Goal: Task Accomplishment & Management: Complete application form

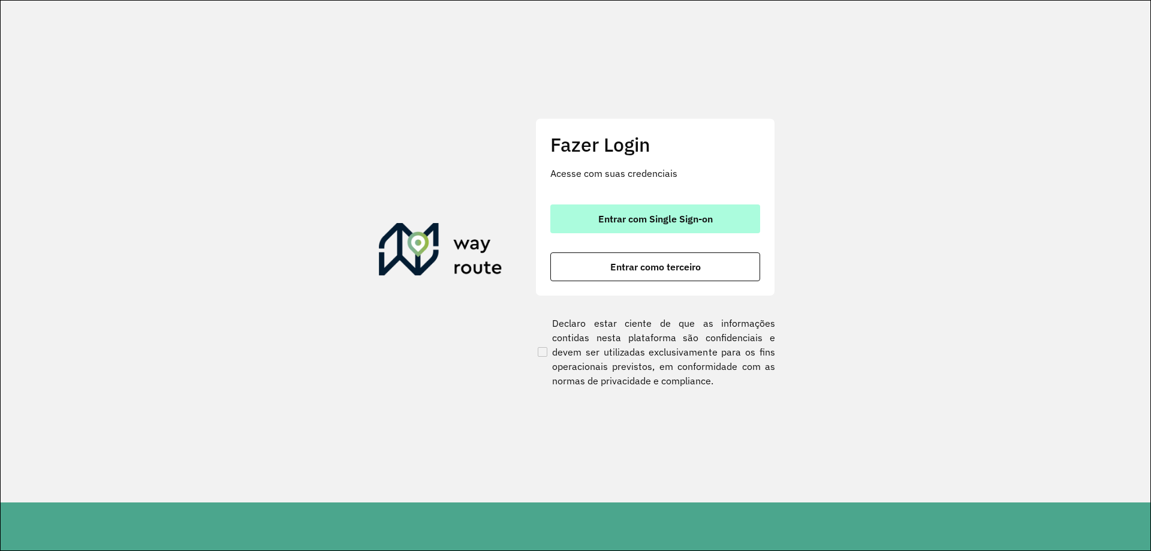
click at [695, 223] on span "Entrar com Single Sign-on" at bounding box center [655, 219] width 114 height 10
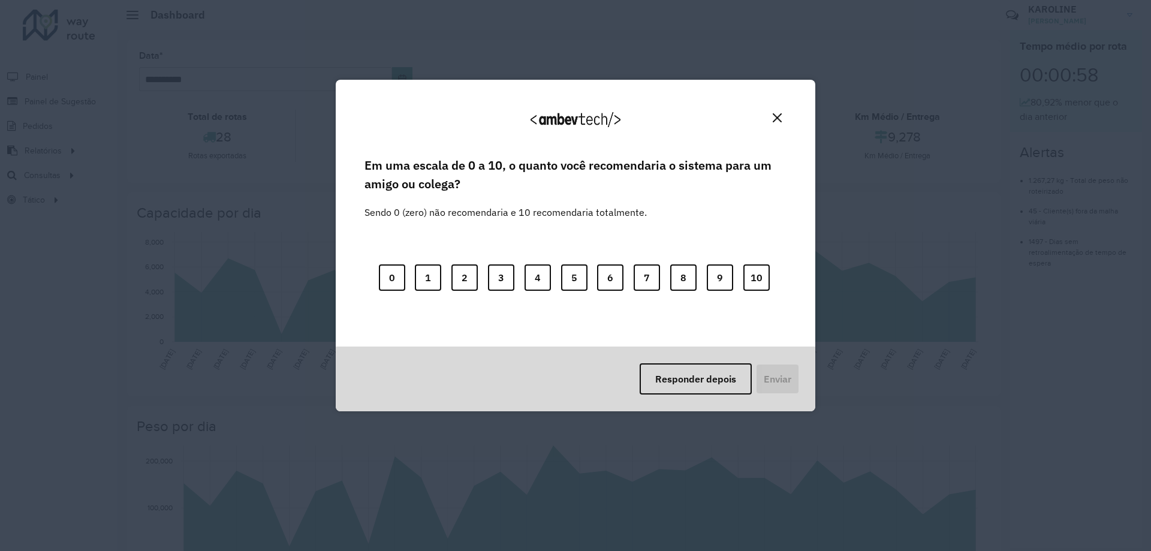
click at [780, 117] on img "Close" at bounding box center [777, 117] width 9 height 9
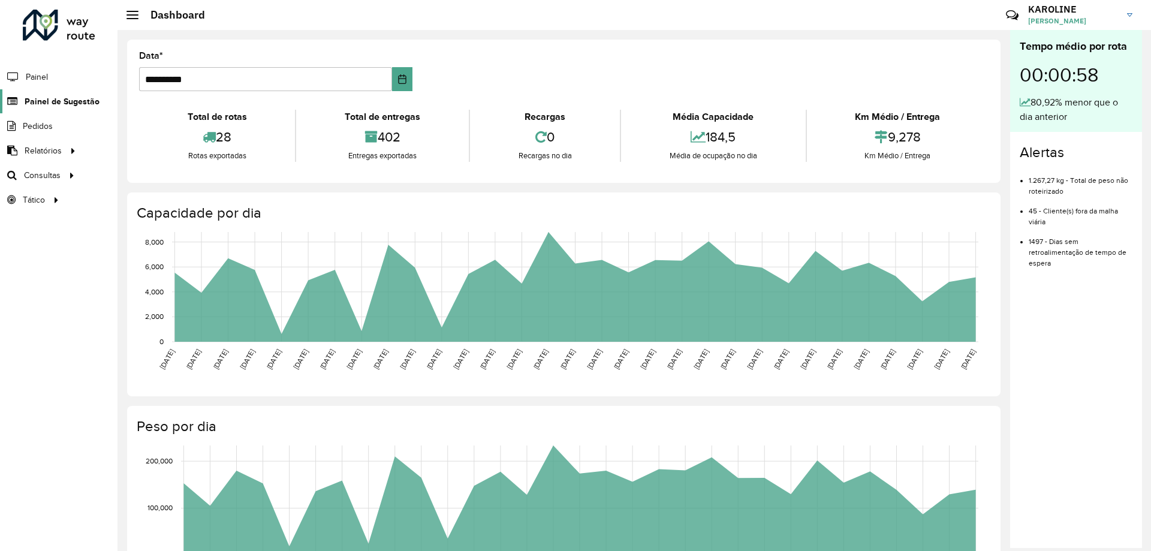
click at [62, 96] on span "Painel de Sugestão" at bounding box center [62, 101] width 75 height 13
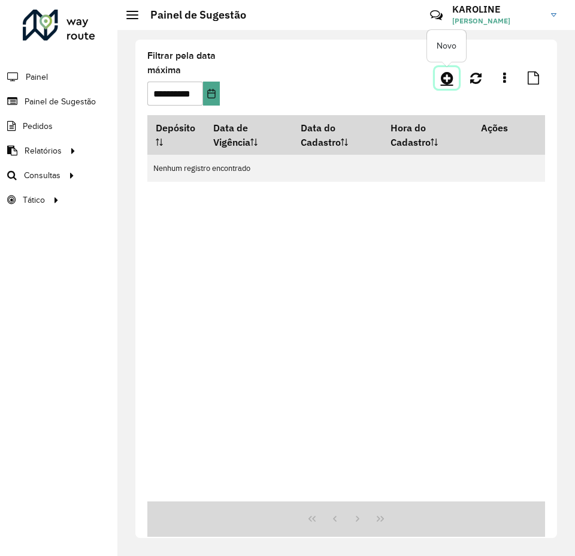
click at [450, 82] on icon at bounding box center [447, 78] width 13 height 14
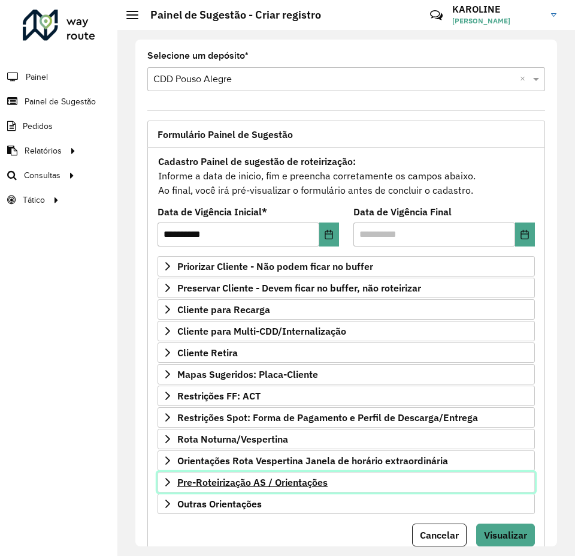
click at [266, 477] on span "Pre-Roteirização AS / Orientações" at bounding box center [252, 482] width 150 height 10
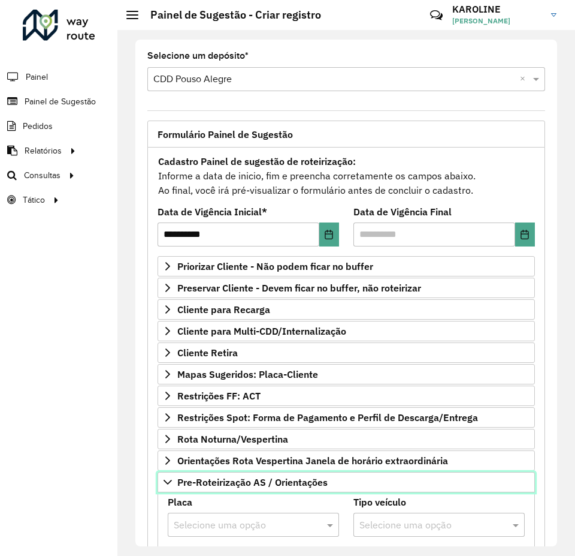
scroll to position [180, 0]
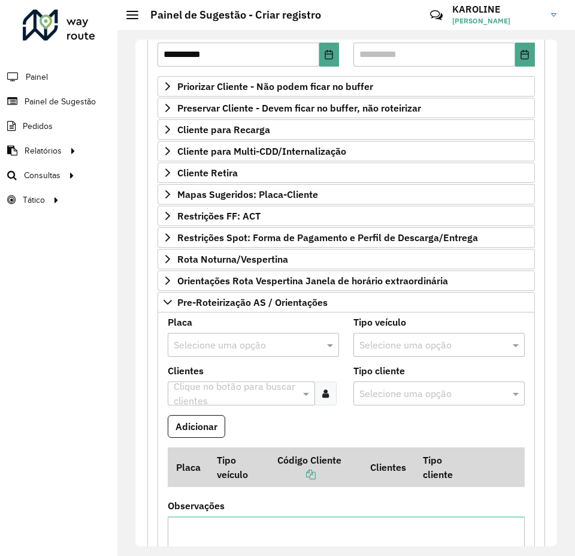
click at [228, 348] on input "text" at bounding box center [241, 345] width 135 height 14
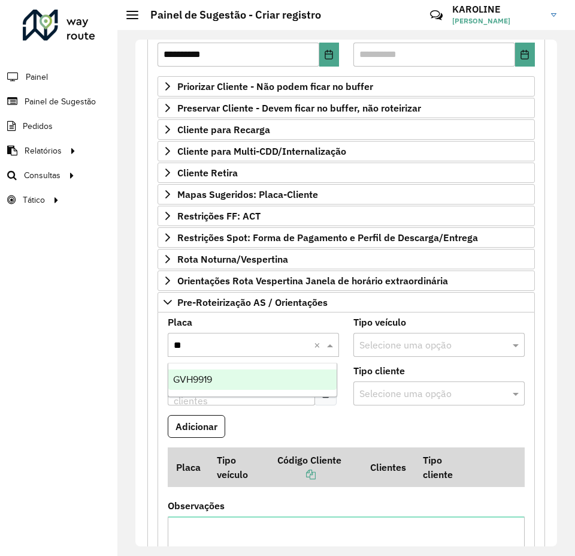
type input "***"
click at [224, 378] on div "GVH9919" at bounding box center [252, 379] width 168 height 20
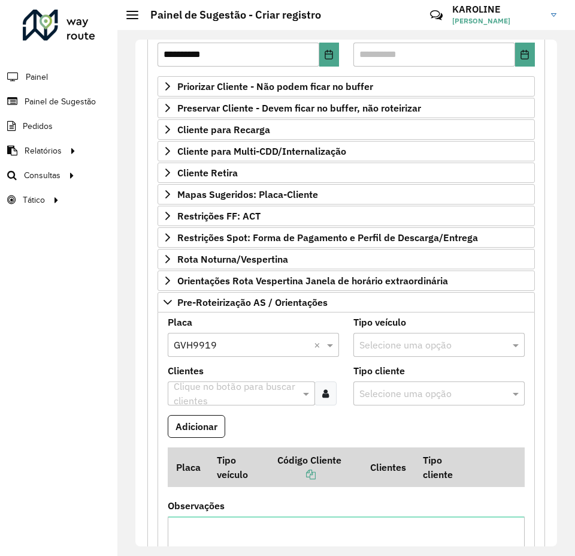
click at [217, 389] on input "text" at bounding box center [235, 394] width 129 height 14
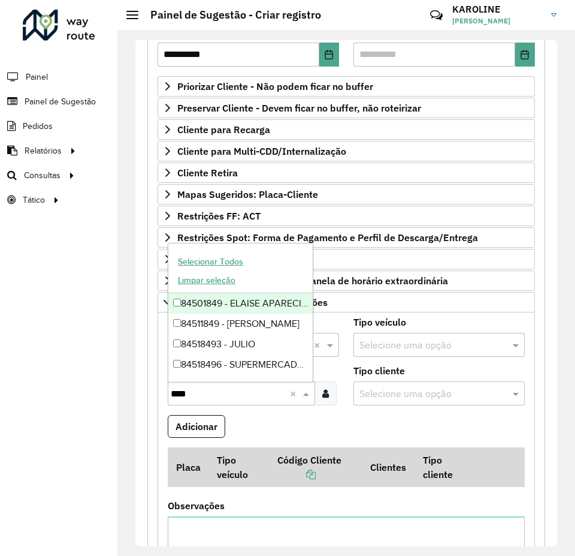
type input "*****"
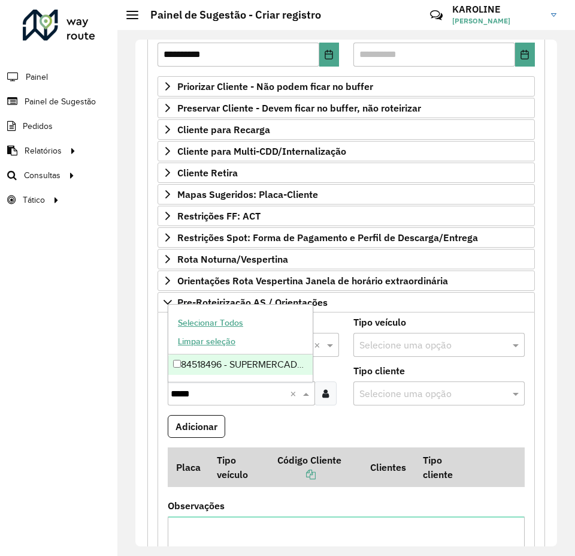
click at [181, 367] on div "84518496 - SUPERMERCADO 5 IRMAO" at bounding box center [240, 364] width 144 height 20
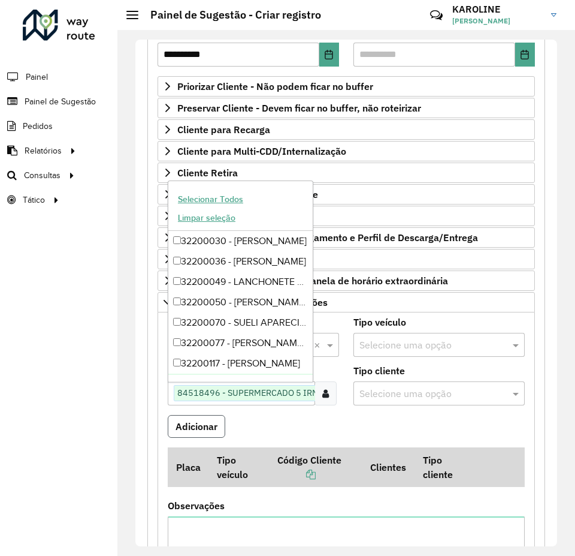
click at [206, 426] on button "Adicionar" at bounding box center [197, 426] width 58 height 23
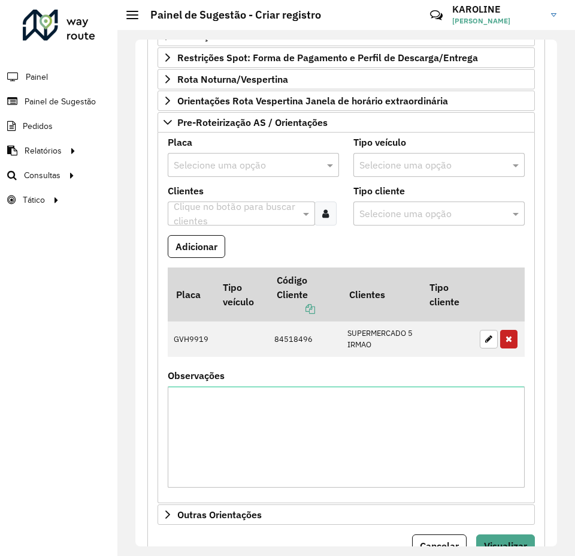
scroll to position [240, 0]
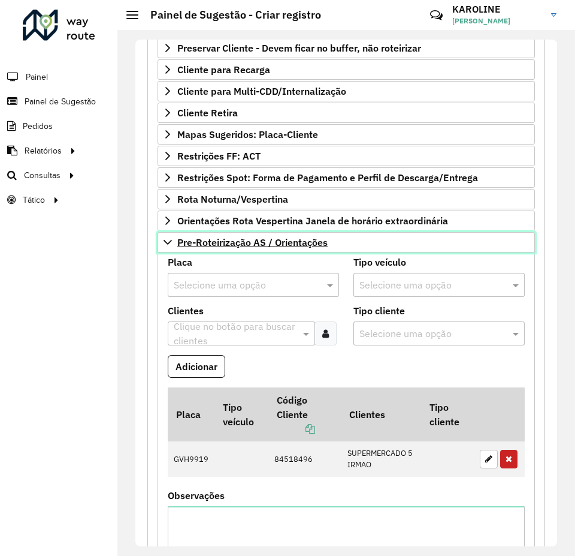
click at [168, 242] on icon at bounding box center [168, 242] width 10 height 10
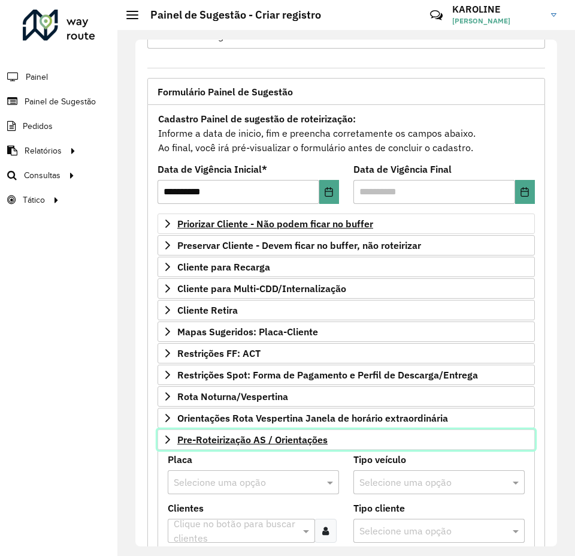
scroll to position [42, 0]
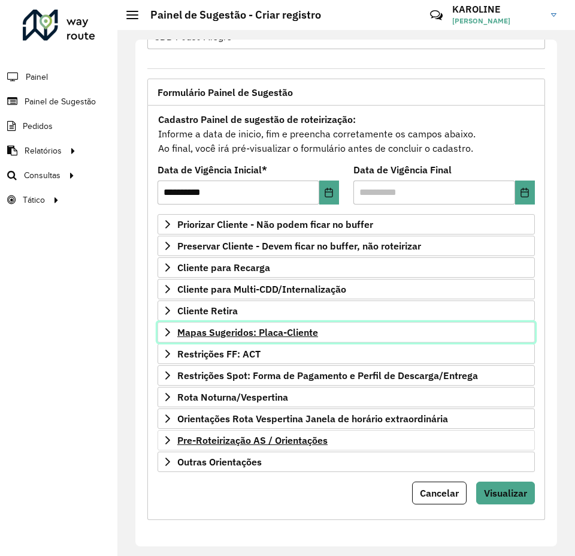
click at [165, 331] on icon at bounding box center [168, 332] width 10 height 10
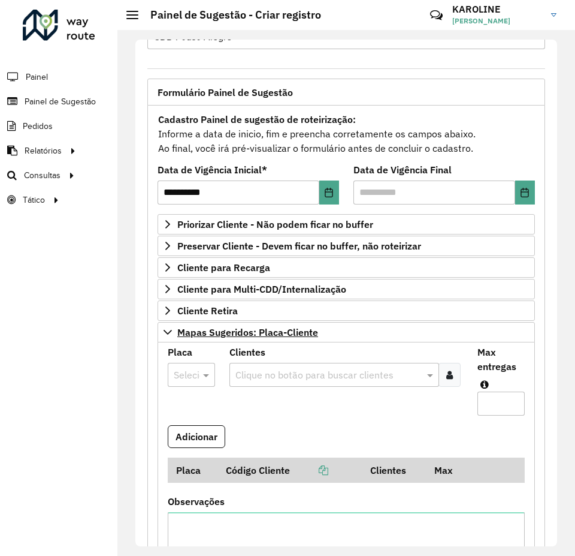
click at [192, 376] on div at bounding box center [191, 375] width 47 height 16
type input "***"
click at [185, 405] on span "BWQ0295" at bounding box center [195, 409] width 44 height 10
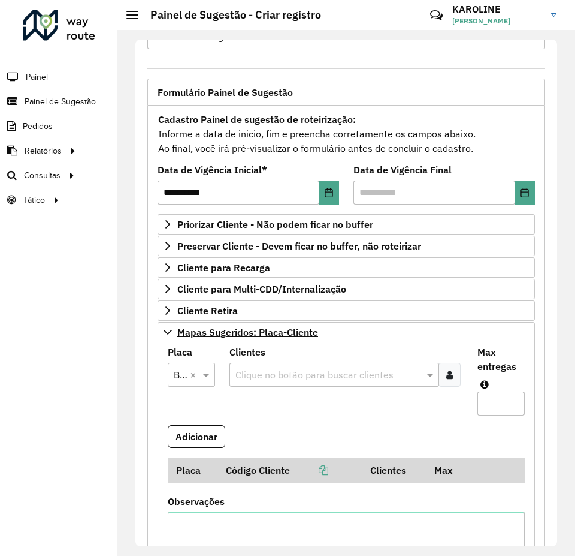
click at [447, 375] on icon at bounding box center [450, 375] width 7 height 10
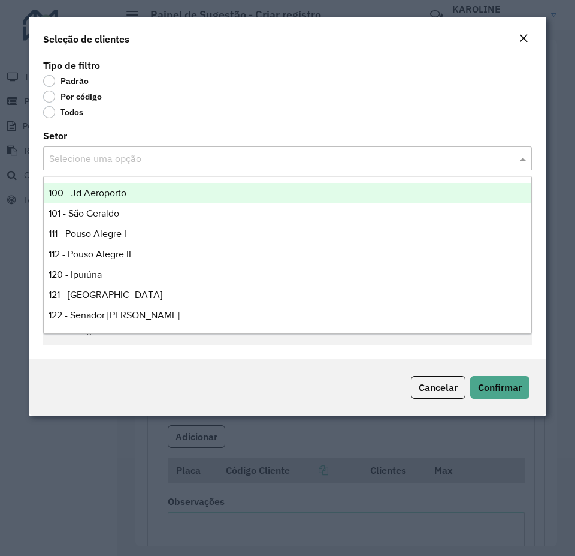
click at [99, 159] on input "text" at bounding box center [275, 159] width 453 height 14
click at [82, 92] on label "Por código" at bounding box center [72, 97] width 59 height 12
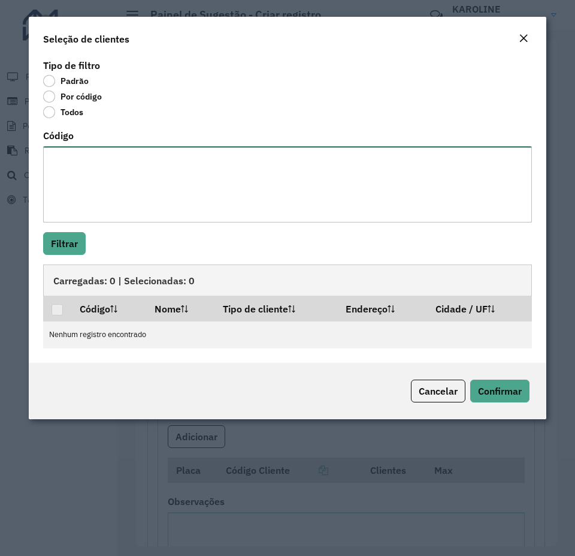
click at [67, 192] on textarea "Código" at bounding box center [287, 184] width 489 height 76
click at [97, 201] on textarea "Código" at bounding box center [287, 184] width 489 height 76
paste textarea "***** ****"
type textarea "***** ****"
click at [74, 239] on button "Filtrar" at bounding box center [64, 243] width 43 height 23
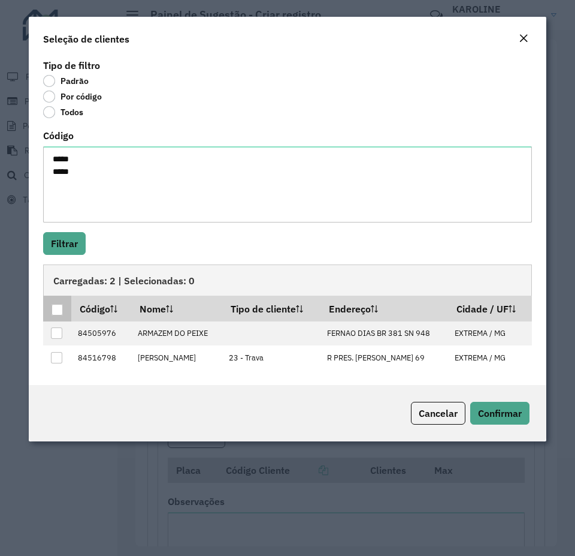
click at [60, 316] on th at bounding box center [57, 307] width 28 height 25
click at [59, 312] on div at bounding box center [57, 309] width 11 height 11
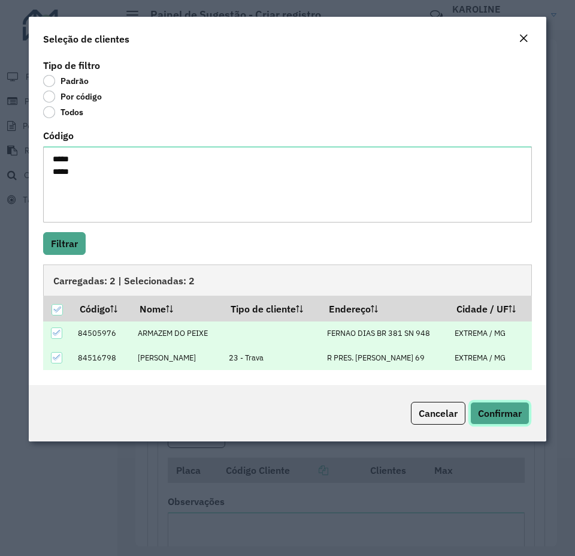
click at [489, 407] on span "Confirmar" at bounding box center [500, 413] width 44 height 12
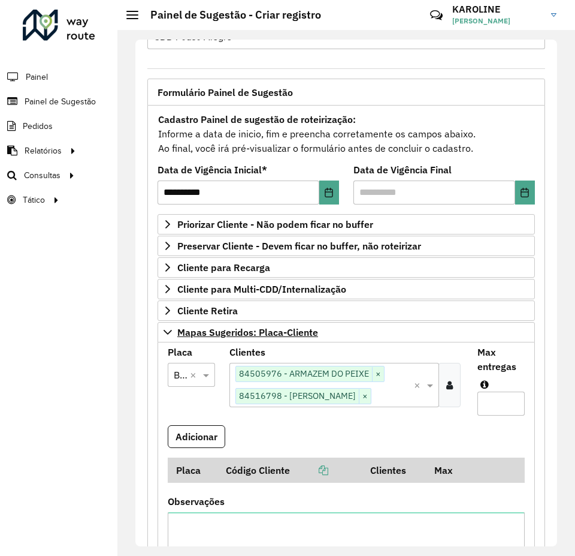
click at [491, 400] on input "Max entregas" at bounding box center [501, 403] width 47 height 24
type input "*"
click at [209, 436] on button "Adicionar" at bounding box center [197, 436] width 58 height 23
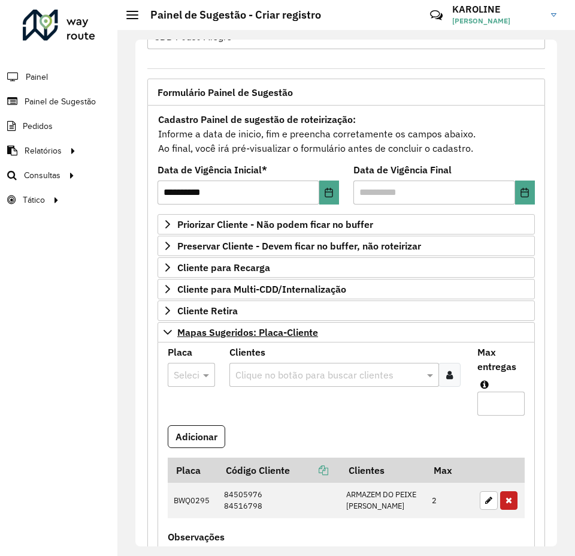
scroll to position [102, 0]
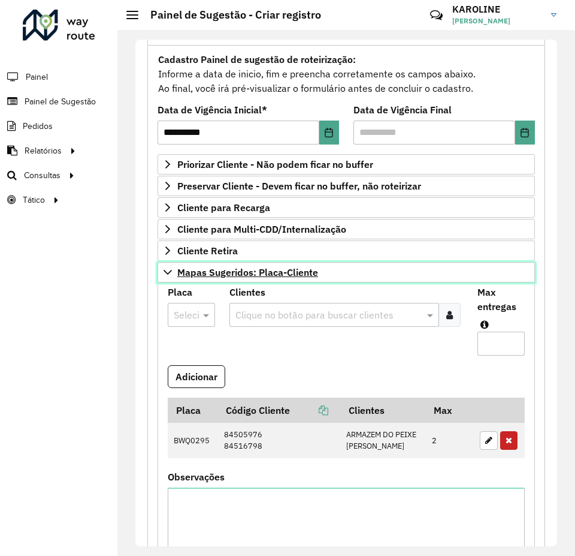
click at [168, 273] on icon at bounding box center [168, 272] width 8 height 5
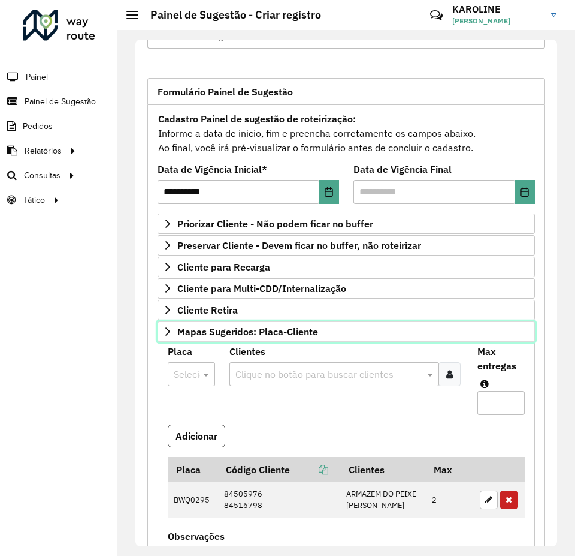
scroll to position [42, 0]
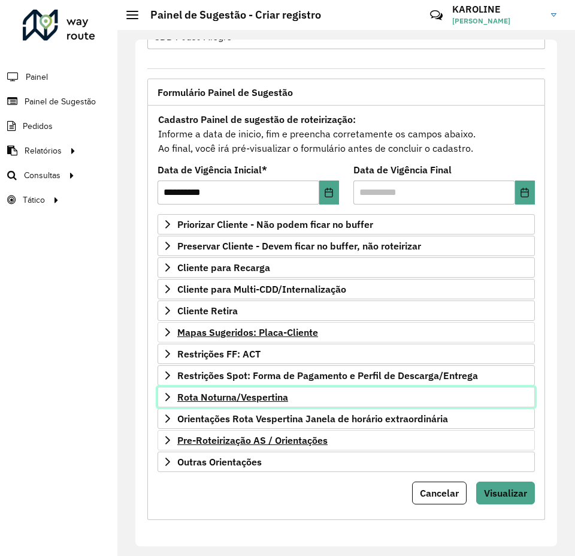
click at [165, 399] on icon at bounding box center [168, 397] width 10 height 10
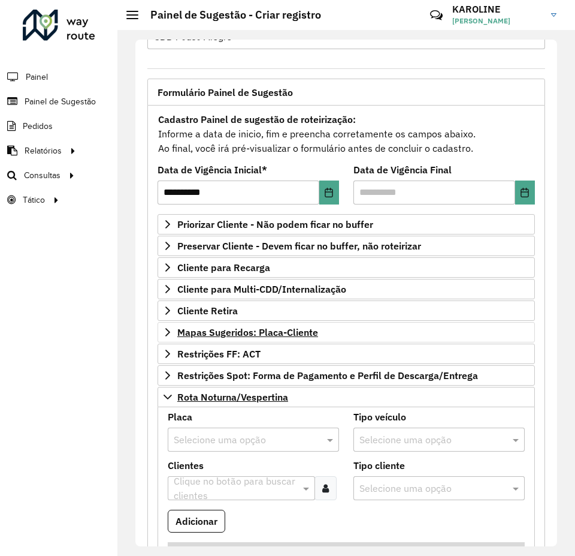
click at [214, 439] on input "text" at bounding box center [241, 440] width 135 height 14
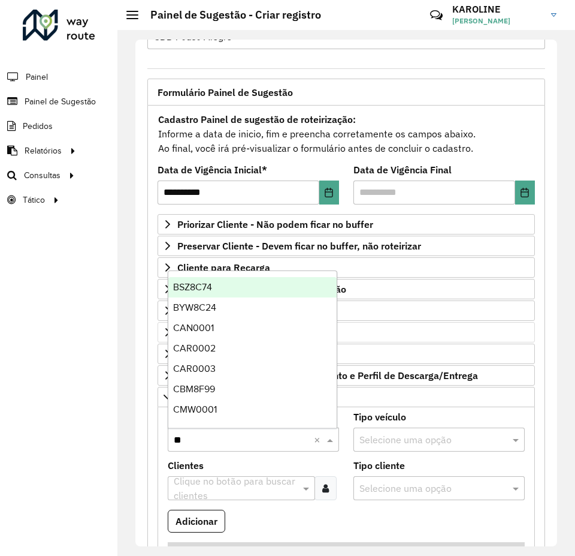
type input "***"
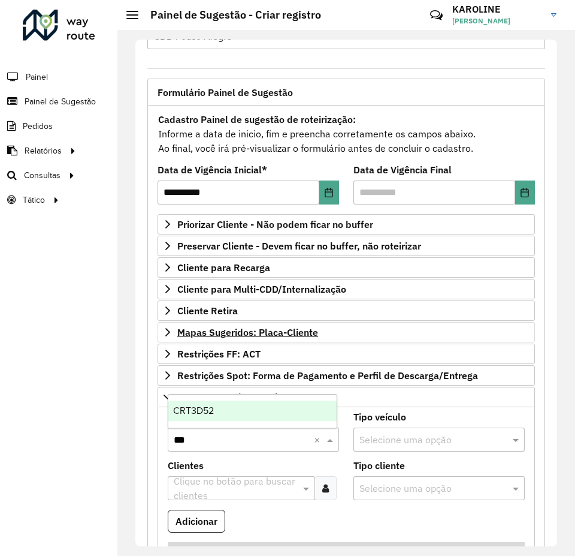
click at [204, 406] on span "CRT3D52" at bounding box center [193, 410] width 41 height 10
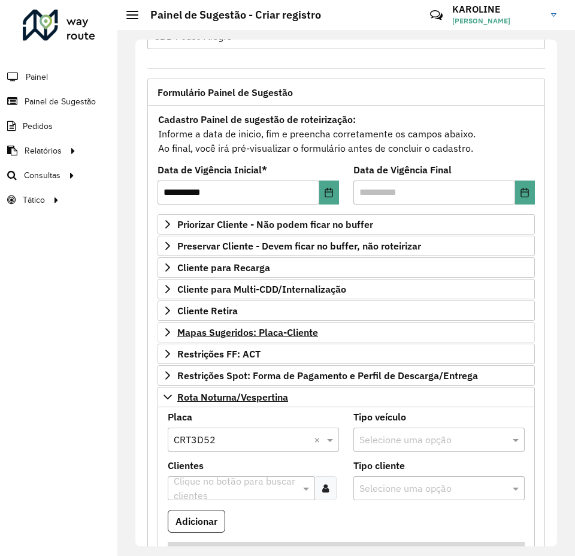
click at [325, 483] on icon at bounding box center [325, 488] width 7 height 10
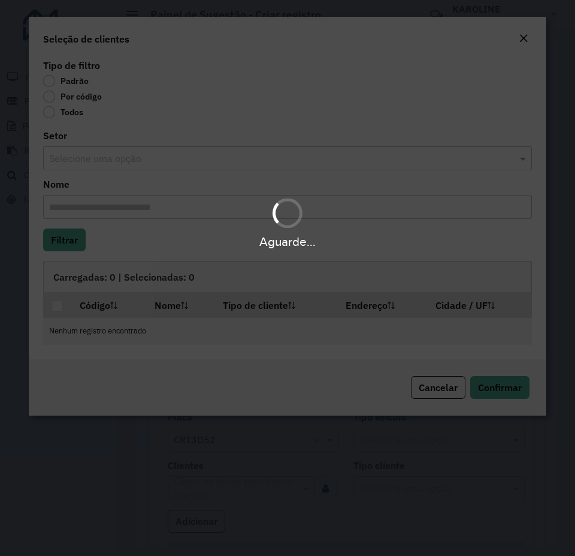
click at [68, 100] on body "**********" at bounding box center [287, 278] width 575 height 556
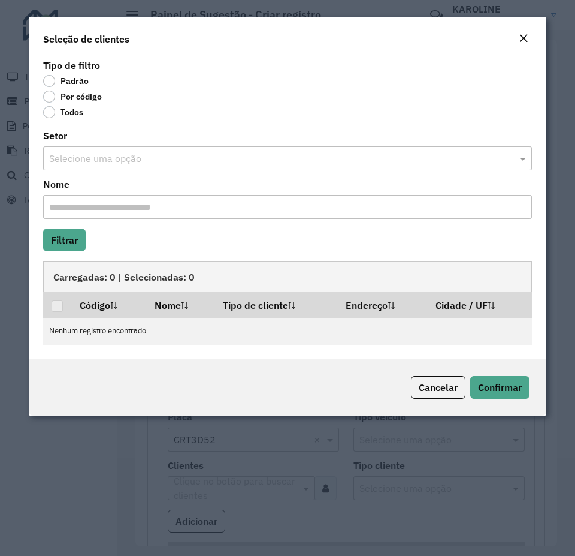
click at [51, 96] on label "Por código" at bounding box center [72, 97] width 59 height 12
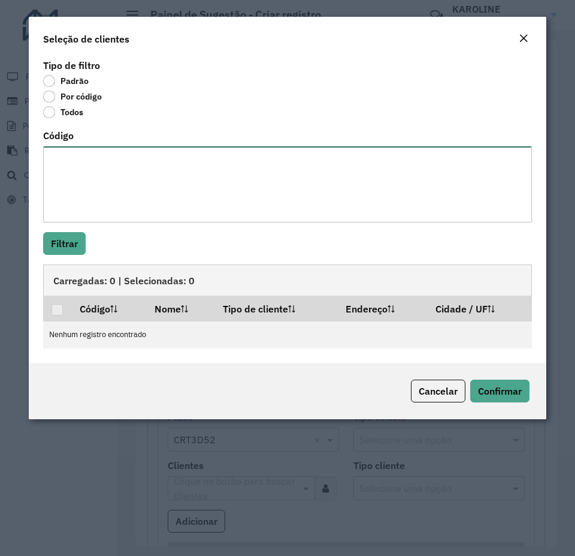
click at [77, 191] on textarea "Código" at bounding box center [287, 184] width 489 height 76
paste textarea "**** **** ***** ***** ***** **** **** ***** ***** *****"
type textarea "**** **** ***** ***** ***** **** **** ***** ***** *****"
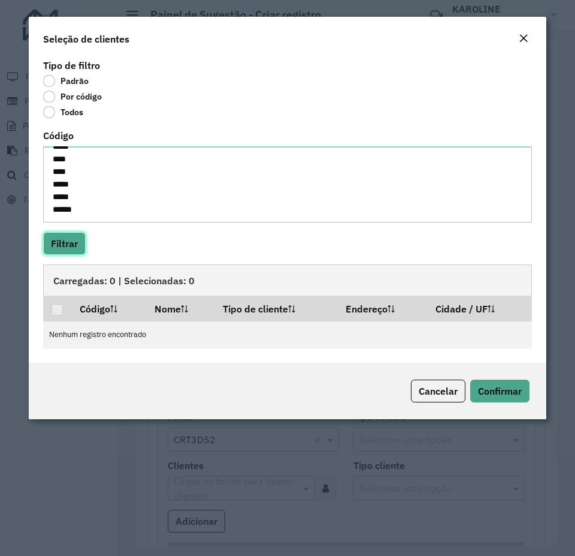
click at [71, 244] on button "Filtrar" at bounding box center [64, 243] width 43 height 23
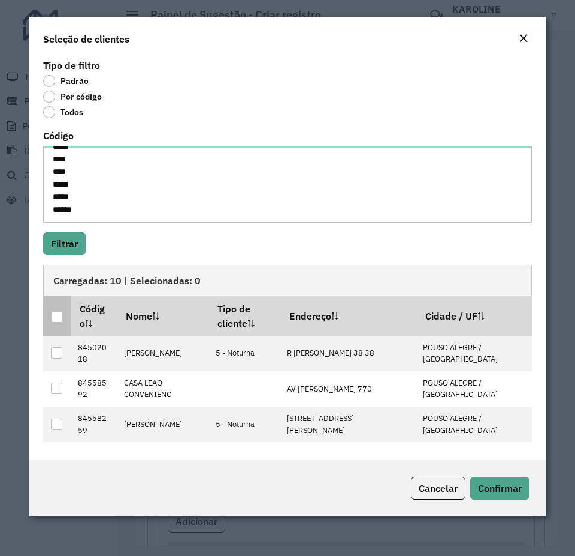
click at [57, 318] on div at bounding box center [57, 316] width 11 height 11
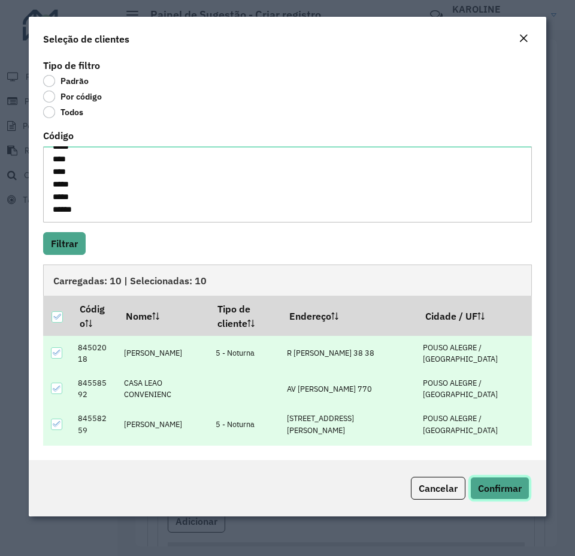
click at [509, 481] on button "Confirmar" at bounding box center [499, 487] width 59 height 23
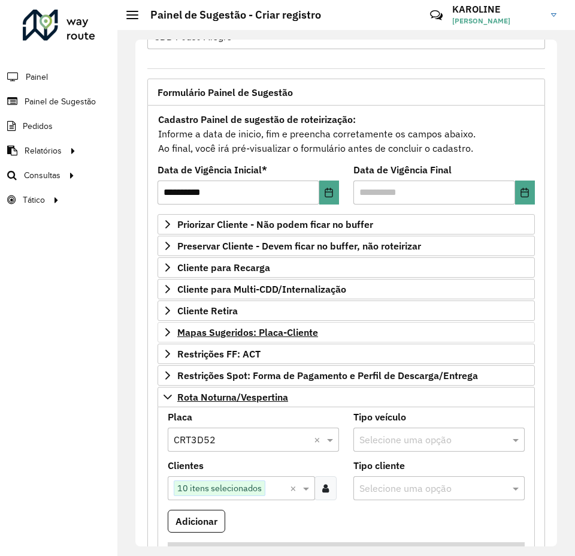
scroll to position [162, 0]
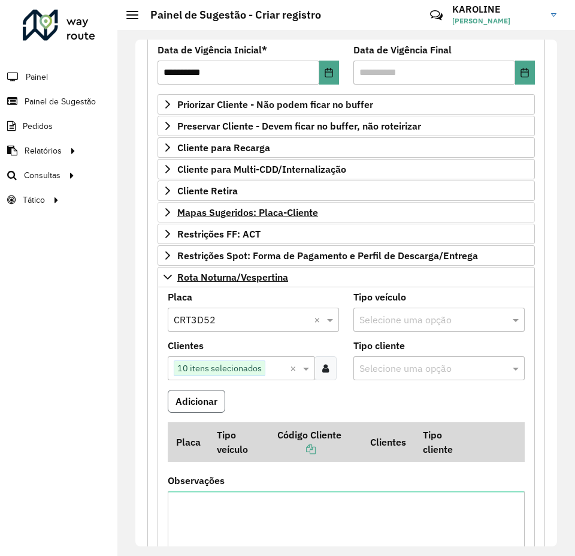
click at [209, 405] on button "Adicionar" at bounding box center [197, 401] width 58 height 23
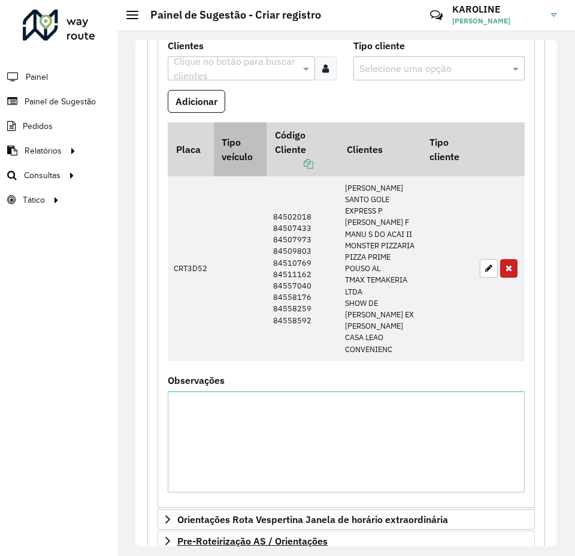
scroll to position [282, 0]
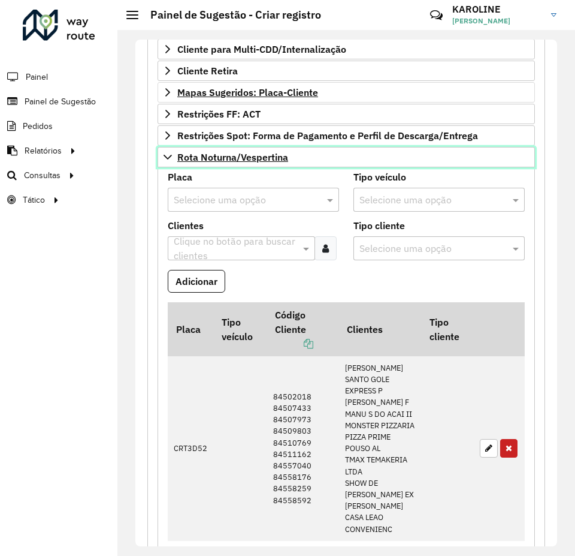
click at [166, 157] on icon at bounding box center [168, 157] width 8 height 5
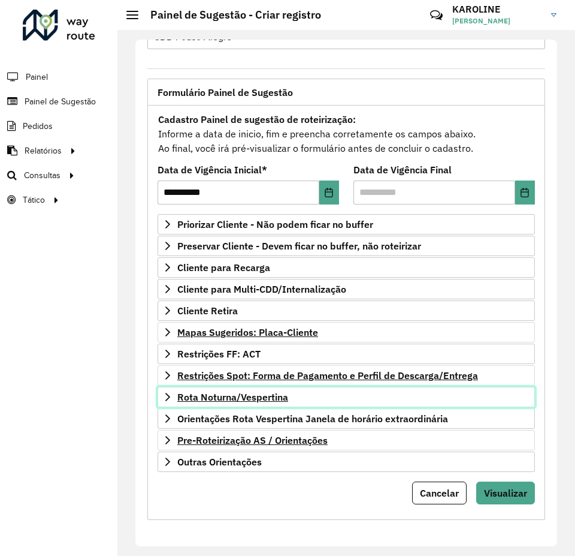
scroll to position [42, 0]
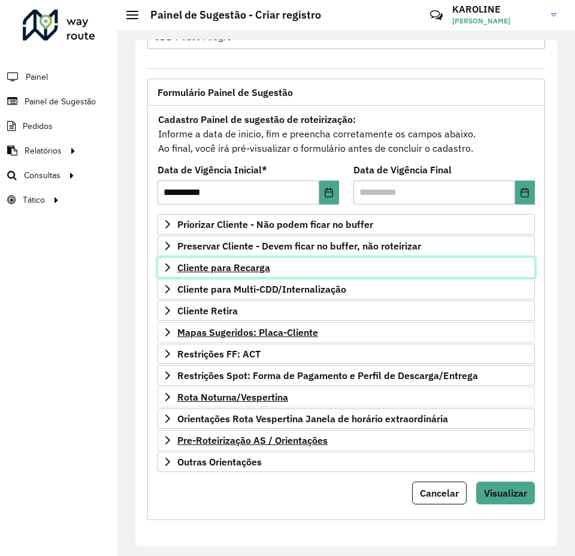
click at [164, 268] on icon at bounding box center [168, 268] width 10 height 10
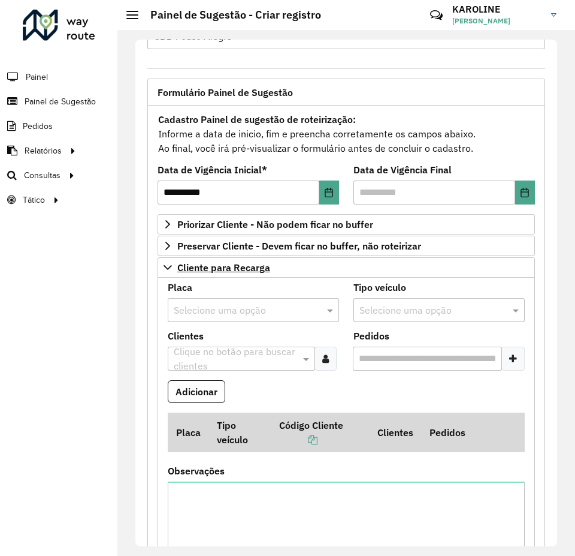
click at [216, 317] on div "Selecione uma opção" at bounding box center [253, 310] width 171 height 24
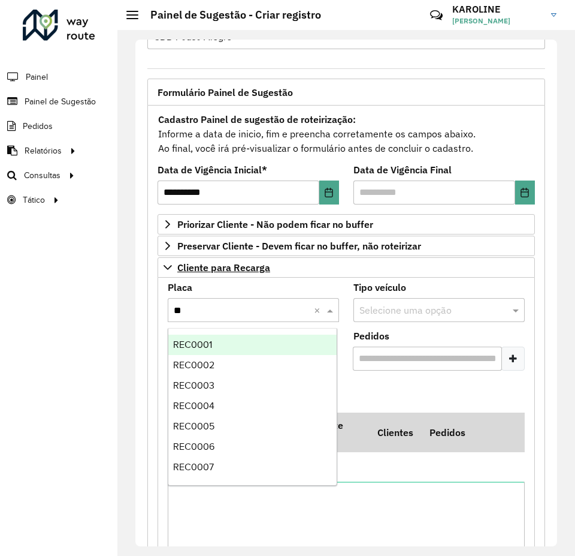
type input "***"
click at [221, 346] on div "REC0001" at bounding box center [252, 344] width 168 height 20
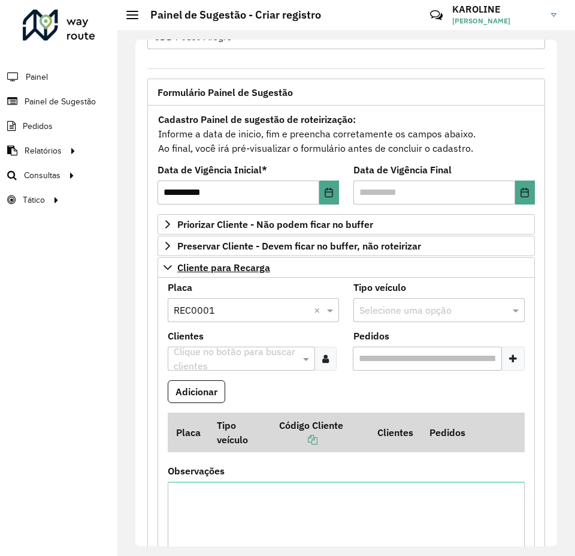
click at [243, 358] on input "text" at bounding box center [235, 359] width 129 height 14
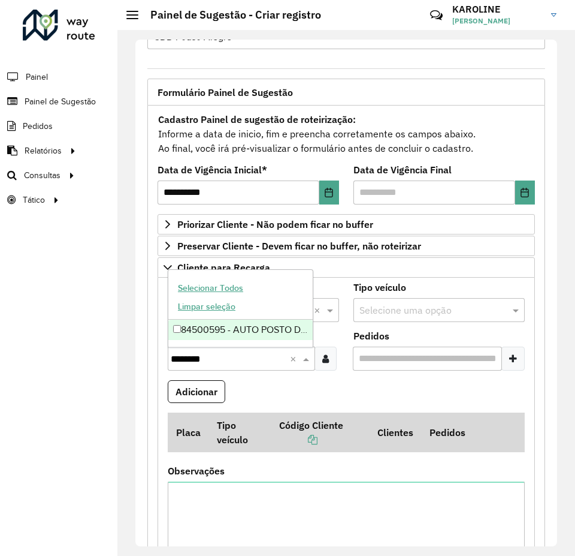
type input "********"
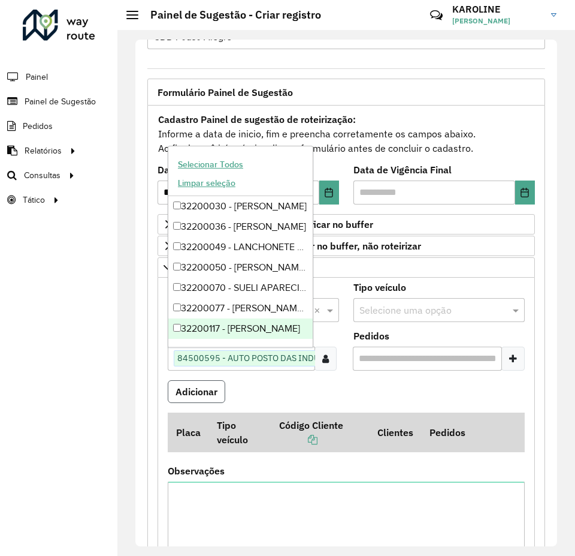
click at [200, 386] on button "Adicionar" at bounding box center [197, 391] width 58 height 23
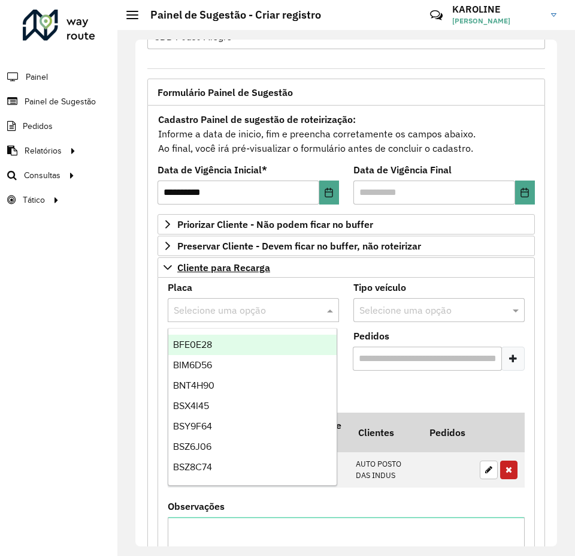
click at [200, 303] on input "text" at bounding box center [241, 310] width 135 height 14
type input "***"
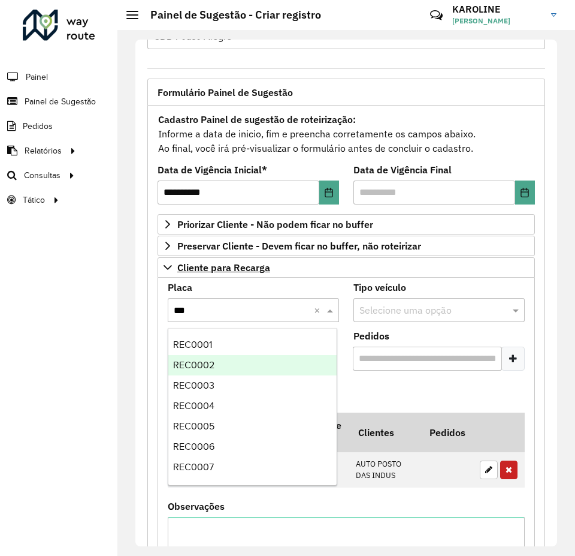
click at [216, 361] on div "REC0002" at bounding box center [252, 365] width 168 height 20
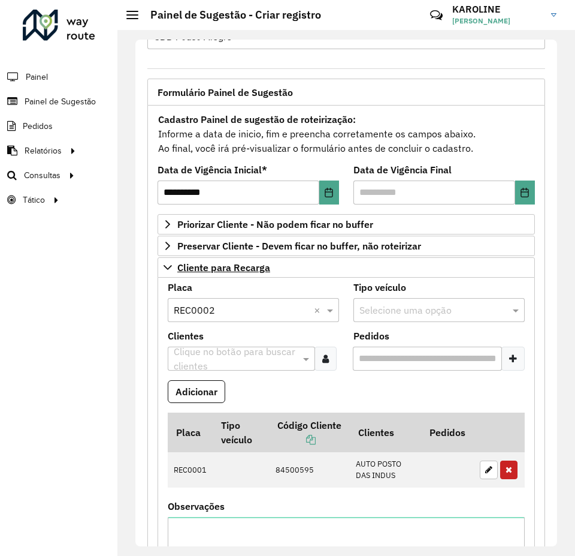
click at [322, 355] on icon at bounding box center [325, 359] width 7 height 10
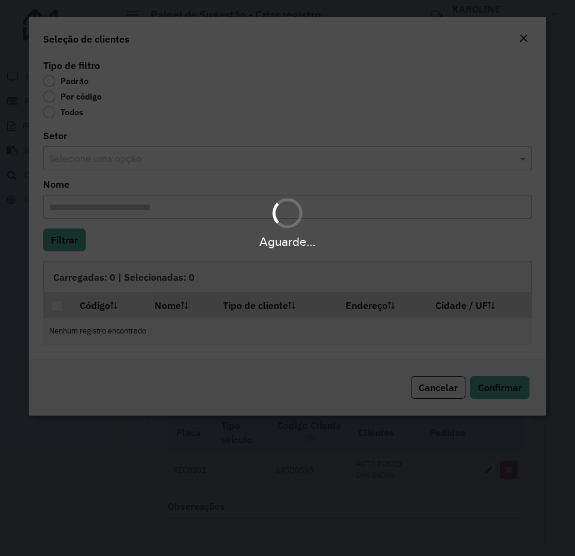
click at [74, 96] on div "Aguarde..." at bounding box center [287, 278] width 575 height 556
click at [76, 98] on div "Aguarde..." at bounding box center [287, 278] width 575 height 556
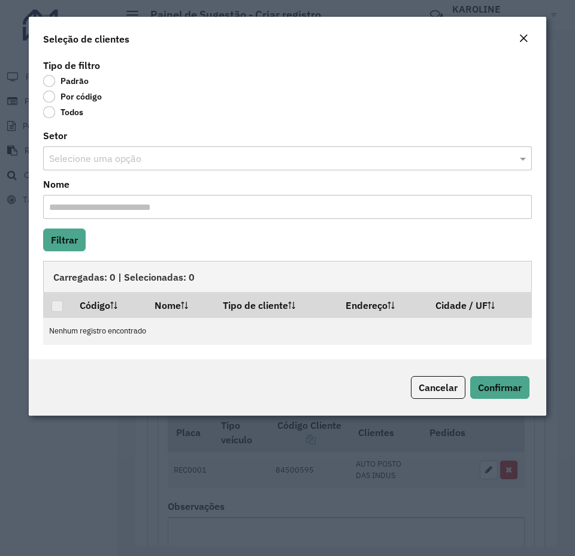
click at [58, 99] on label "Por código" at bounding box center [72, 97] width 59 height 12
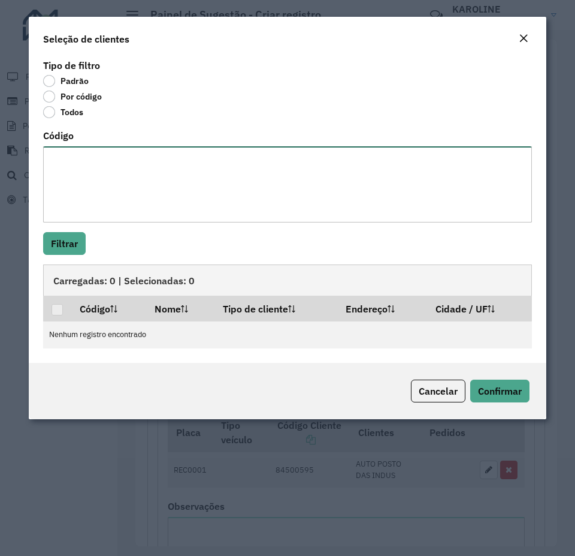
click at [102, 161] on textarea "Código" at bounding box center [287, 184] width 489 height 76
type textarea "***** *****"
click at [71, 238] on button "Filtrar" at bounding box center [64, 243] width 43 height 23
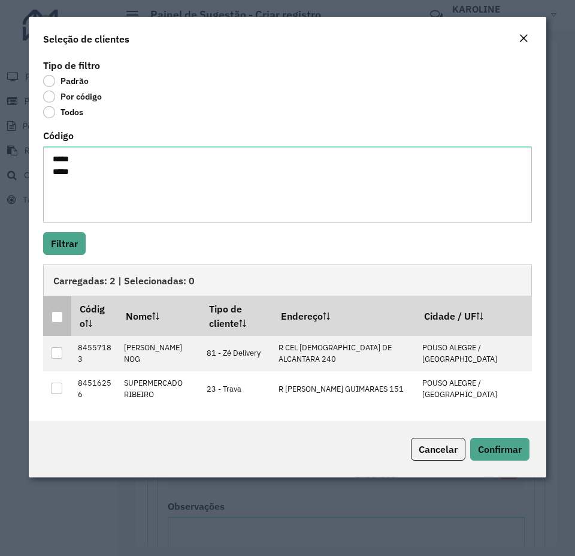
click at [55, 322] on div at bounding box center [58, 317] width 12 height 12
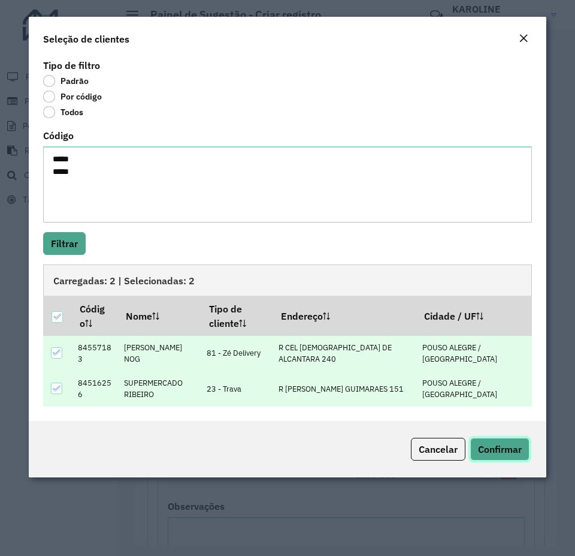
click at [518, 451] on span "Confirmar" at bounding box center [500, 449] width 44 height 12
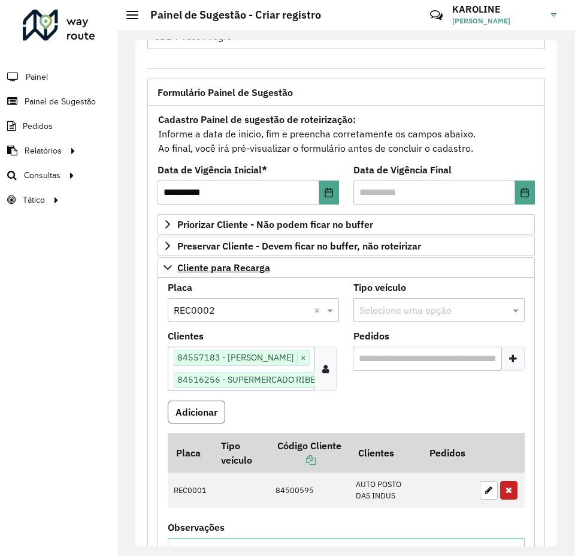
click at [204, 415] on button "Adicionar" at bounding box center [197, 411] width 58 height 23
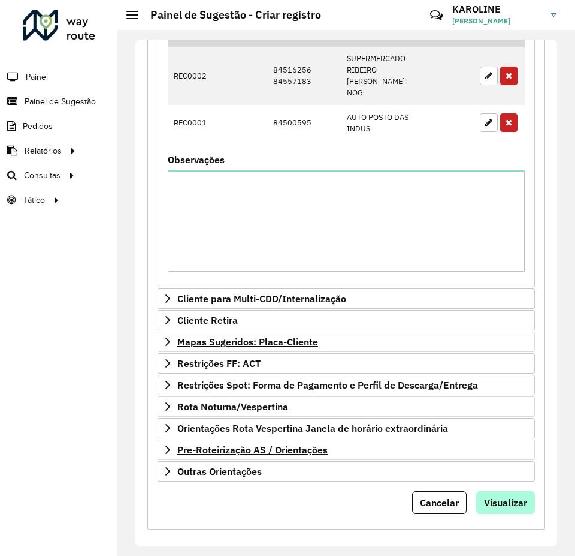
scroll to position [471, 0]
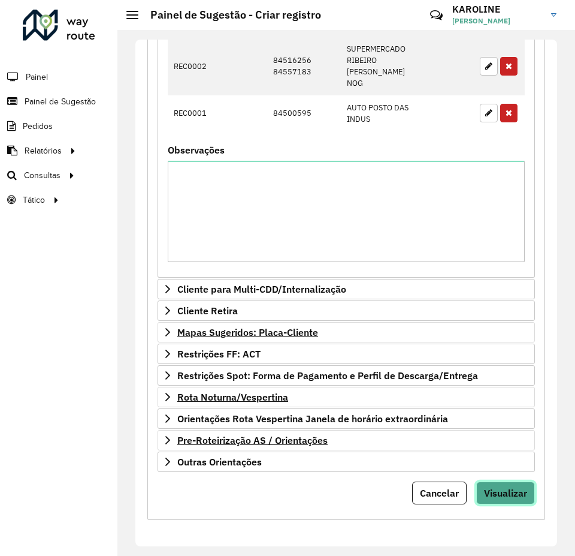
click at [508, 490] on span "Visualizar" at bounding box center [505, 493] width 43 height 12
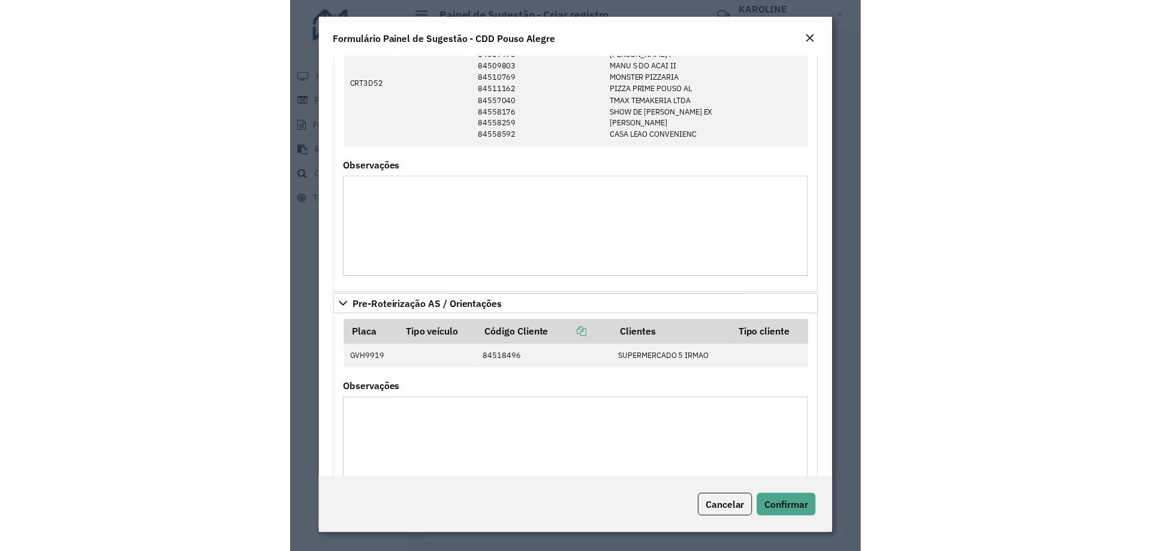
scroll to position [723, 0]
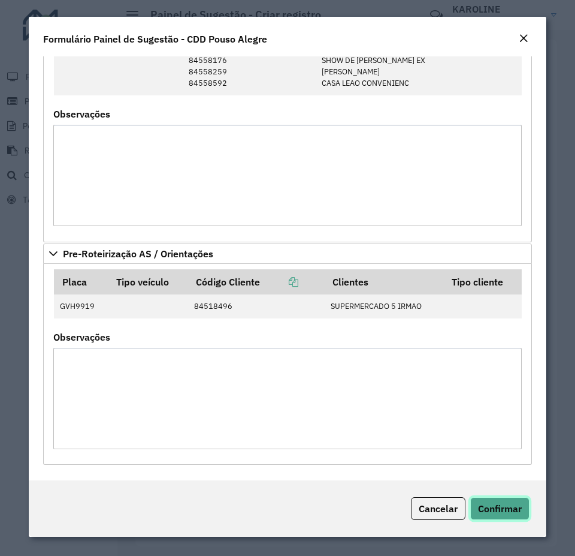
click at [490, 509] on span "Confirmar" at bounding box center [500, 508] width 44 height 12
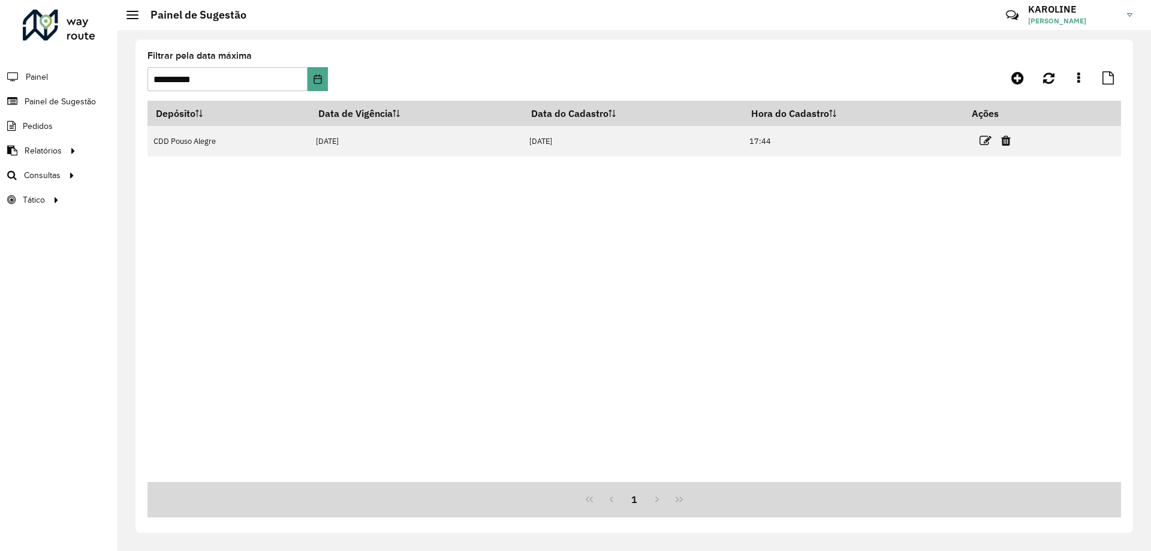
click at [819, 269] on div "Depósito Data de Vigência Data do Cadastro Hora do Cadastro Ações CDD Pouso Ale…" at bounding box center [633, 291] width 973 height 381
